Goal: Ask a question

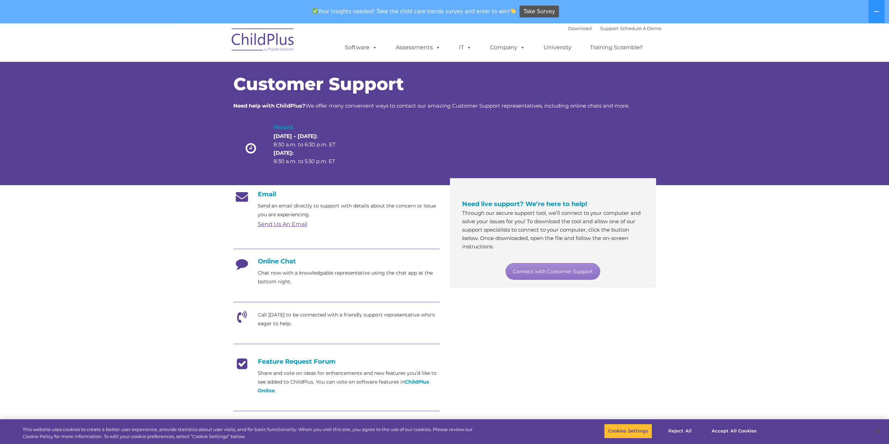
click at [281, 261] on h4 "Online Chat" at bounding box center [336, 261] width 206 height 8
click at [525, 269] on link "Connect with Customer Support" at bounding box center [552, 271] width 95 height 17
click at [527, 271] on link "Connect with Customer Support" at bounding box center [552, 271] width 95 height 17
click at [265, 258] on h4 "Online Chat" at bounding box center [336, 261] width 206 height 8
click at [265, 262] on h4 "Online Chat" at bounding box center [336, 261] width 206 height 8
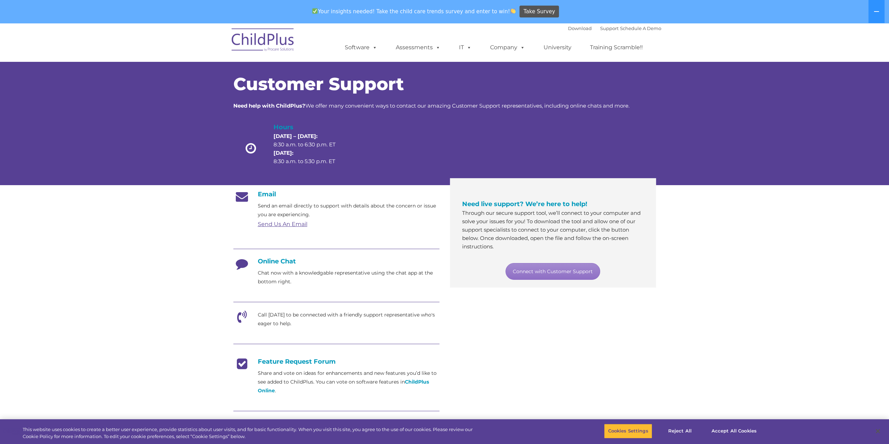
click at [266, 261] on h4 "Online Chat" at bounding box center [336, 261] width 206 height 8
drag, startPoint x: 266, startPoint y: 261, endPoint x: 259, endPoint y: 263, distance: 7.4
click at [266, 261] on h4 "Online Chat" at bounding box center [336, 261] width 206 height 8
click at [250, 264] on icon at bounding box center [241, 265] width 17 height 17
click at [243, 269] on icon at bounding box center [241, 265] width 17 height 17
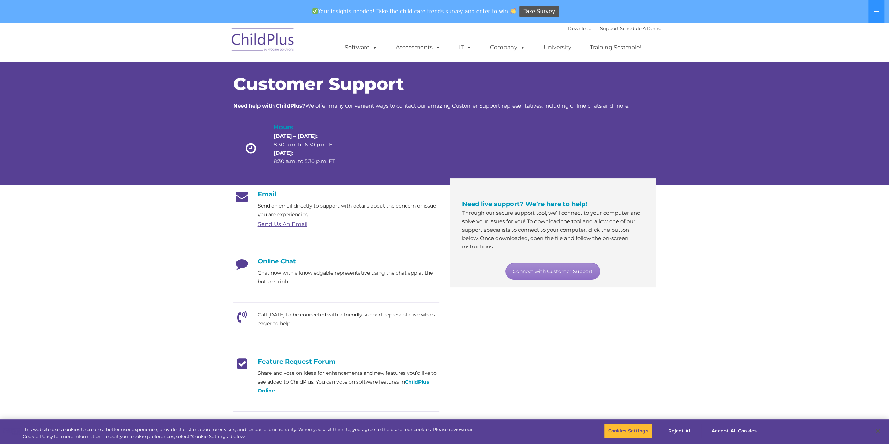
click at [307, 299] on div at bounding box center [336, 303] width 206 height 16
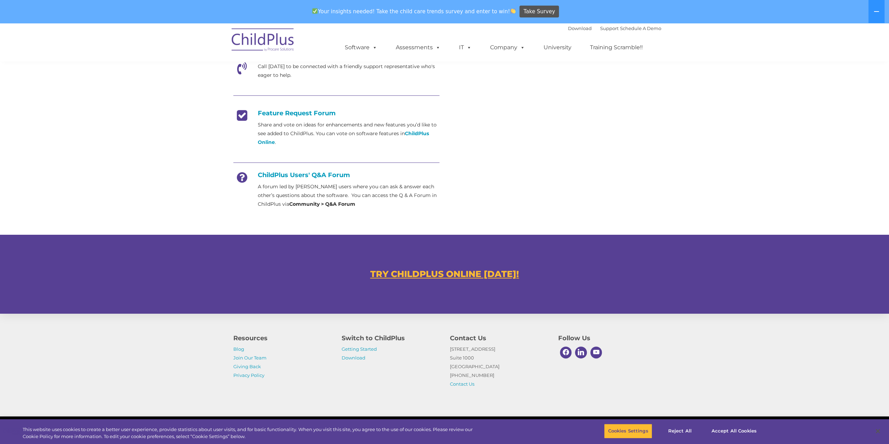
scroll to position [267, 0]
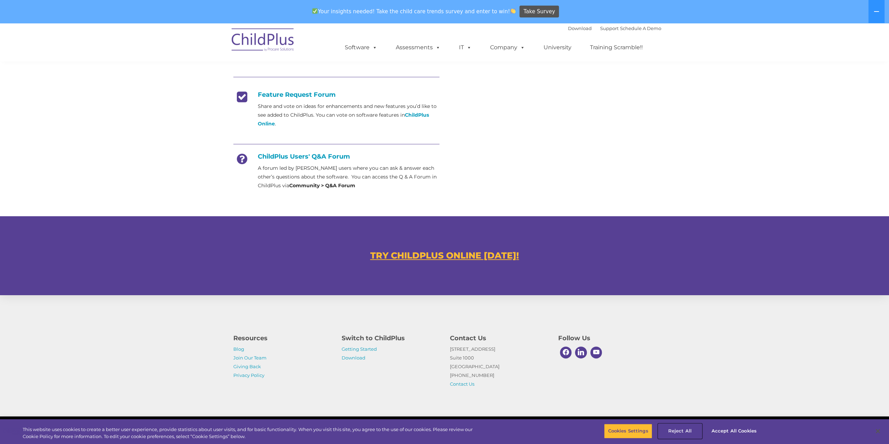
click at [682, 429] on button "Reject All" at bounding box center [680, 431] width 44 height 15
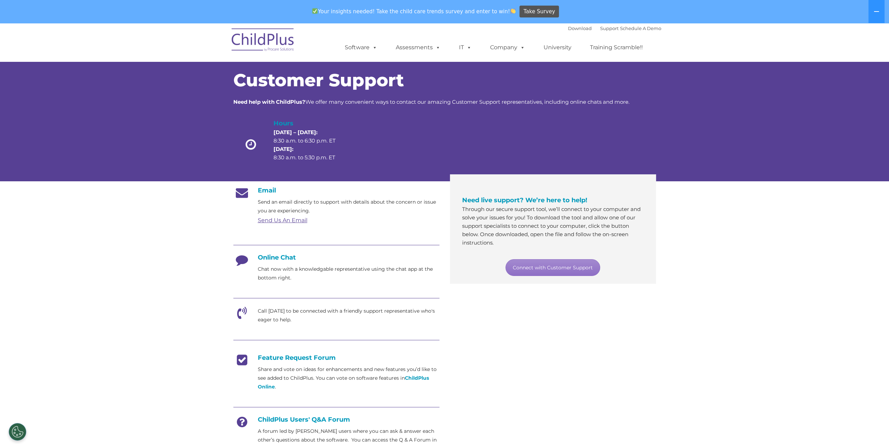
scroll to position [0, 0]
